Goal: Transaction & Acquisition: Obtain resource

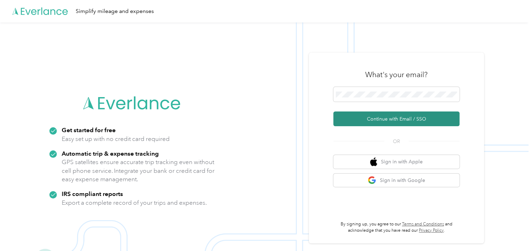
click at [374, 120] on button "Continue with Email / SSO" at bounding box center [396, 118] width 126 height 15
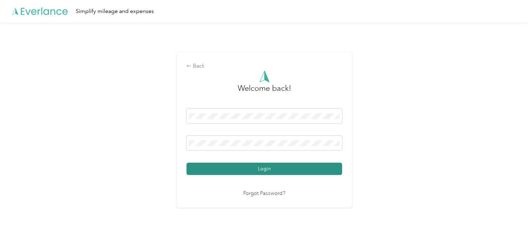
click at [242, 171] on button "Login" at bounding box center [263, 168] width 155 height 12
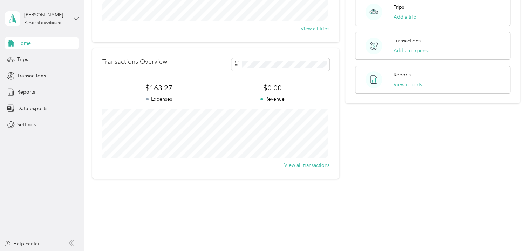
scroll to position [63, 0]
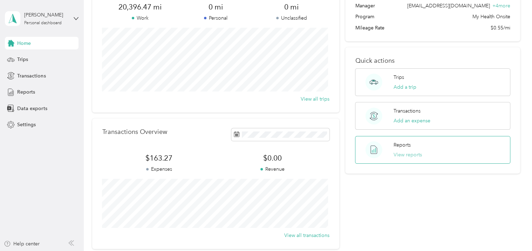
click at [408, 152] on button "View reports" at bounding box center [407, 154] width 28 height 7
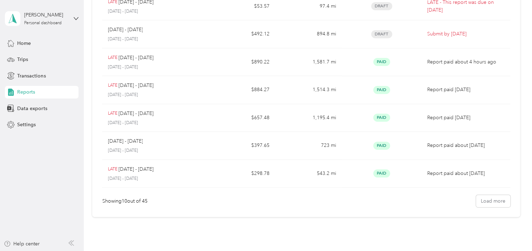
scroll to position [175, 0]
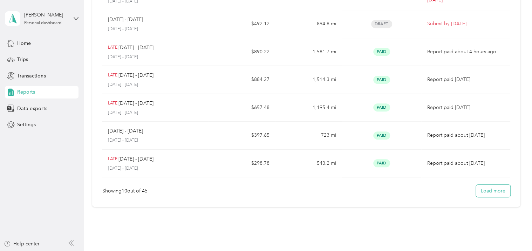
click at [493, 190] on button "Load more" at bounding box center [493, 191] width 34 height 12
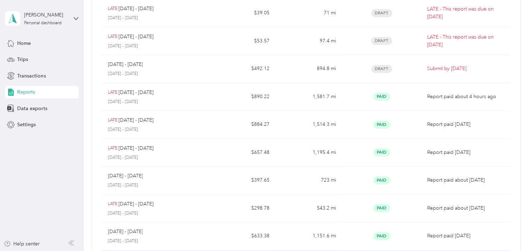
scroll to position [130, 0]
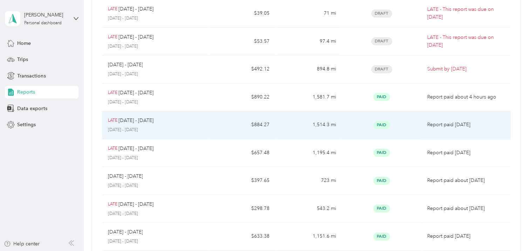
click at [199, 122] on div "LATE [DATE] - [DATE]" at bounding box center [155, 121] width 95 height 8
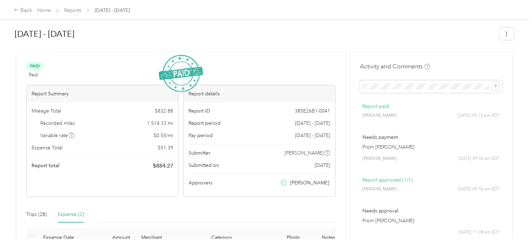
scroll to position [0, 0]
click at [38, 214] on div "Trips (28)" at bounding box center [36, 216] width 20 height 8
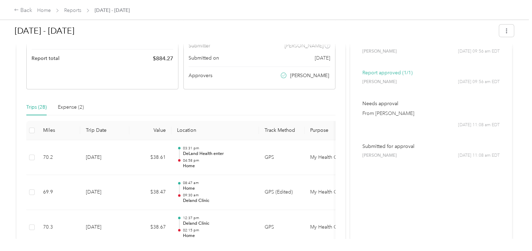
scroll to position [0, 0]
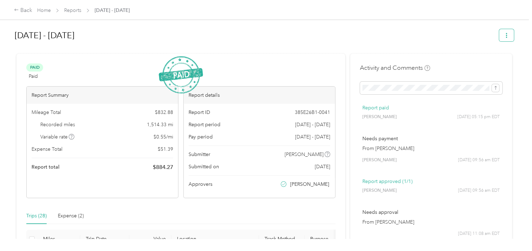
click at [506, 35] on icon "button" at bounding box center [506, 35] width 5 height 5
click at [492, 63] on span "Download" at bounding box center [484, 60] width 23 height 7
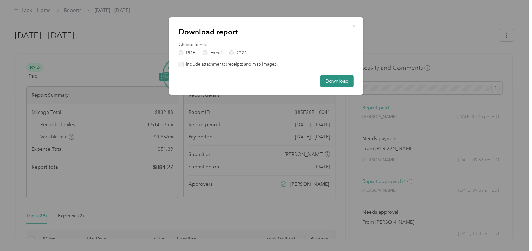
click at [341, 83] on button "Download" at bounding box center [336, 81] width 33 height 12
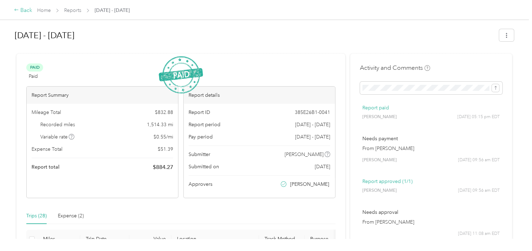
click at [15, 11] on icon at bounding box center [16, 10] width 4 height 2
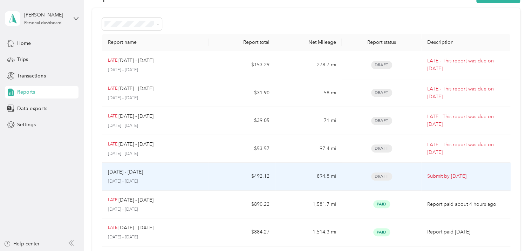
scroll to position [35, 0]
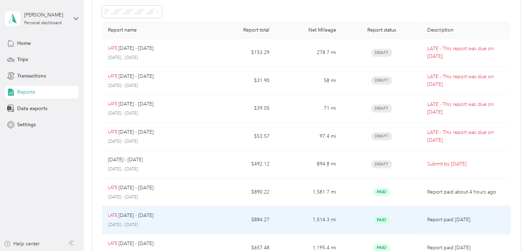
click at [201, 215] on div "LATE [DATE] - [DATE]" at bounding box center [155, 216] width 95 height 8
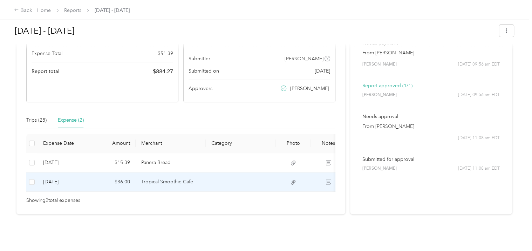
scroll to position [105, 0]
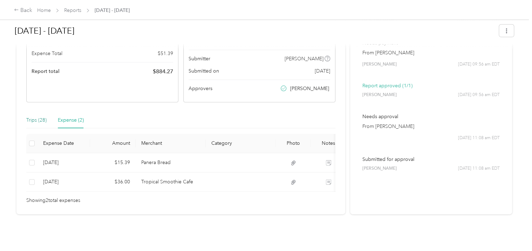
click at [36, 116] on div "Trips (28)" at bounding box center [36, 120] width 20 height 8
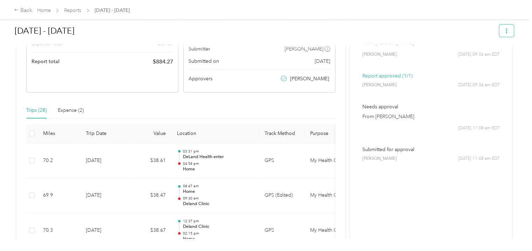
click at [504, 31] on icon "button" at bounding box center [506, 30] width 5 height 5
click at [492, 59] on span "Download" at bounding box center [484, 56] width 23 height 7
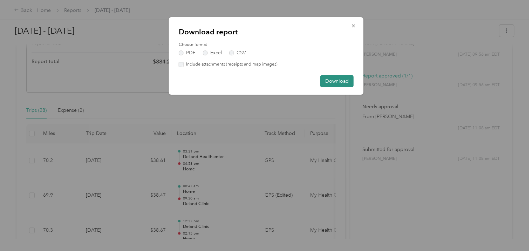
click at [343, 81] on button "Download" at bounding box center [336, 81] width 33 height 12
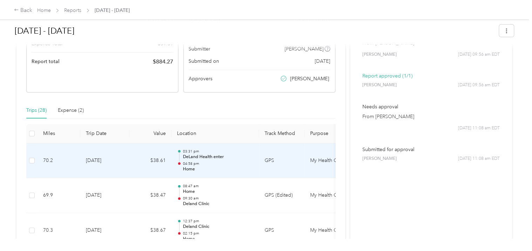
scroll to position [0, 0]
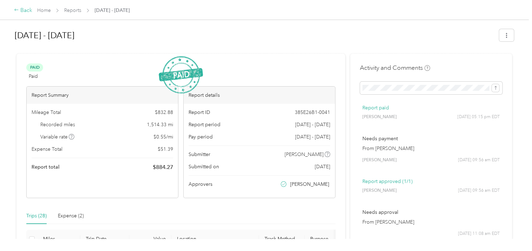
click at [17, 11] on icon at bounding box center [16, 9] width 5 height 5
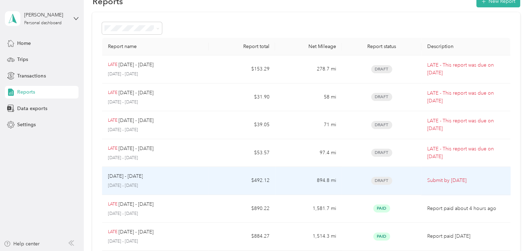
scroll to position [35, 0]
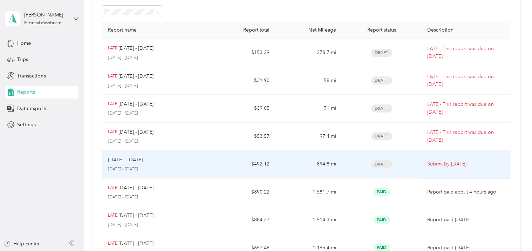
click at [165, 161] on div "[DATE] - [DATE]" at bounding box center [155, 160] width 95 height 8
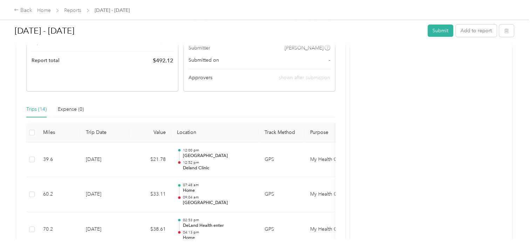
scroll to position [140, 0]
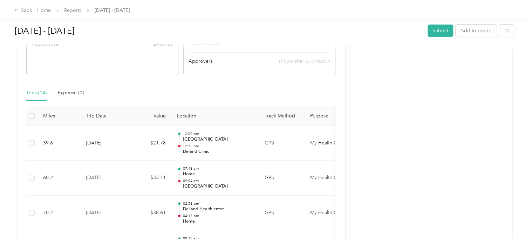
click at [33, 94] on div "Trips (14)" at bounding box center [36, 93] width 20 height 8
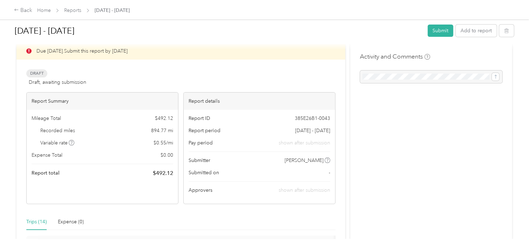
scroll to position [11, 0]
